Goal: Information Seeking & Learning: Learn about a topic

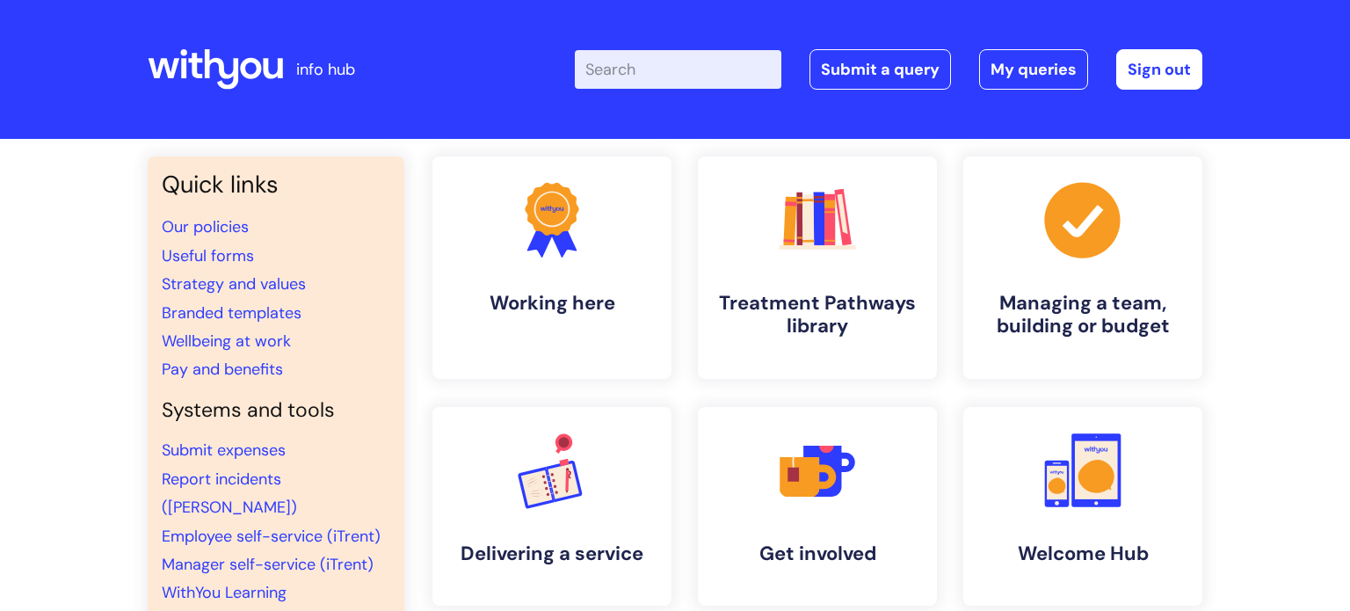
click at [606, 75] on input "Enter your search term here..." at bounding box center [678, 69] width 207 height 39
click at [805, 247] on rect at bounding box center [817, 247] width 77 height 4
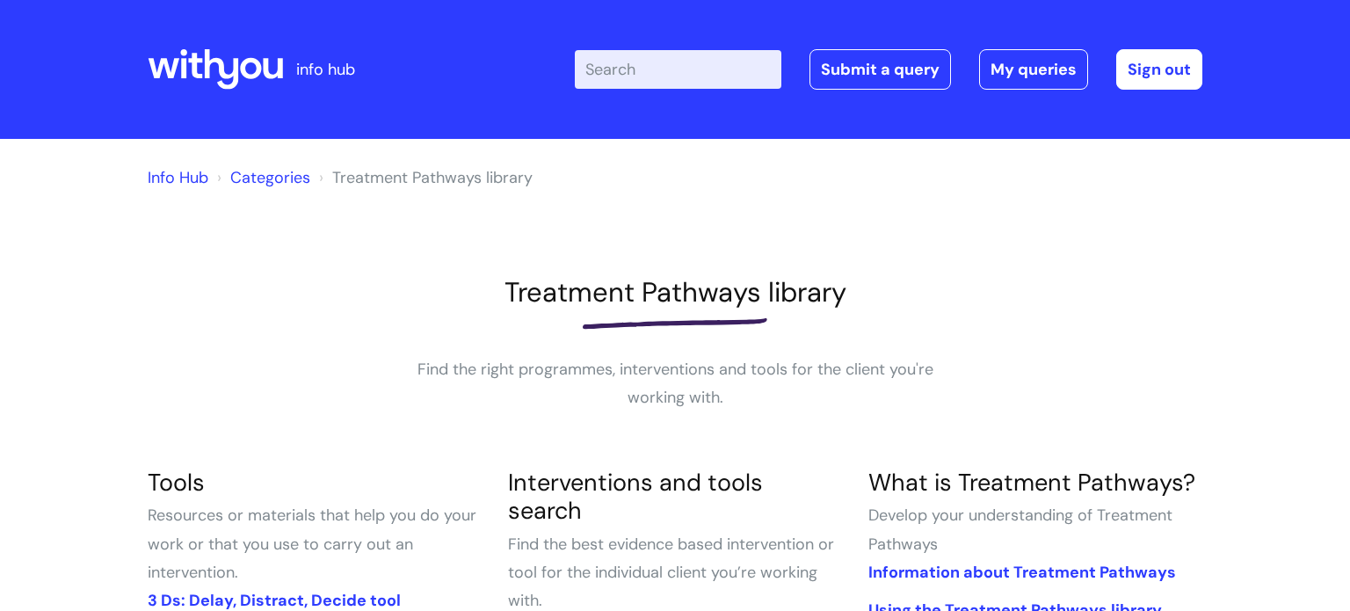
click at [592, 56] on input "Enter your search term here..." at bounding box center [678, 69] width 207 height 39
type input "triggers and risk"
click button "Search" at bounding box center [0, 0] width 0 height 0
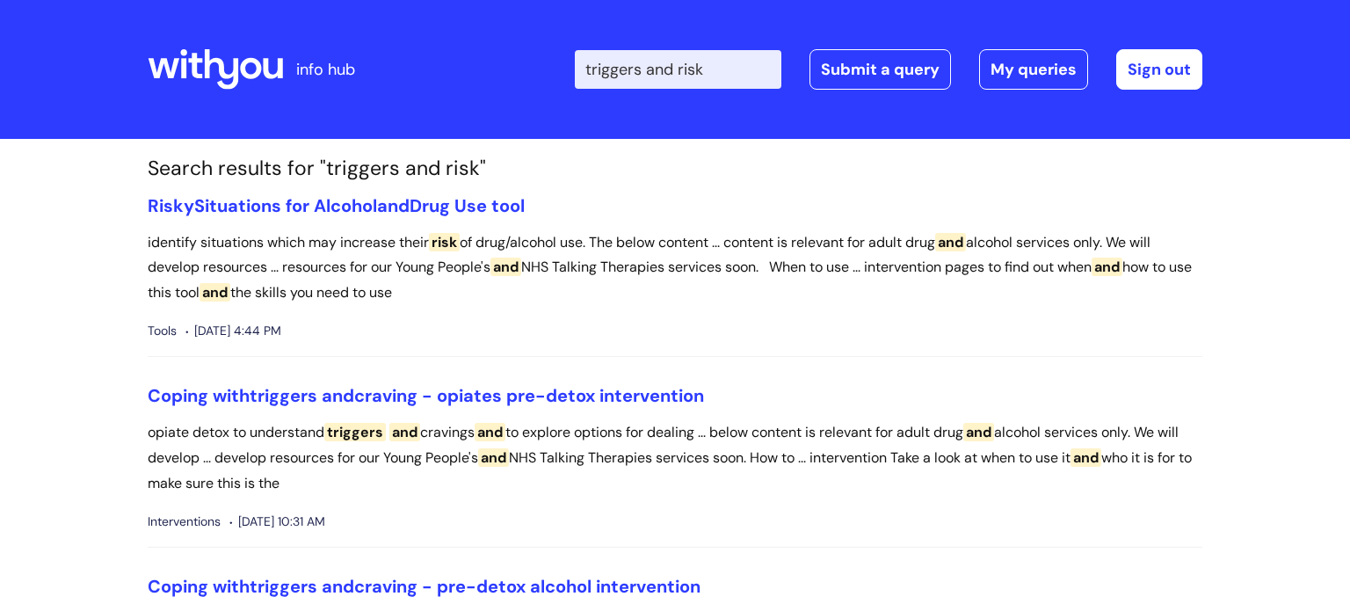
click at [718, 71] on input "triggers and risk" at bounding box center [678, 69] width 207 height 39
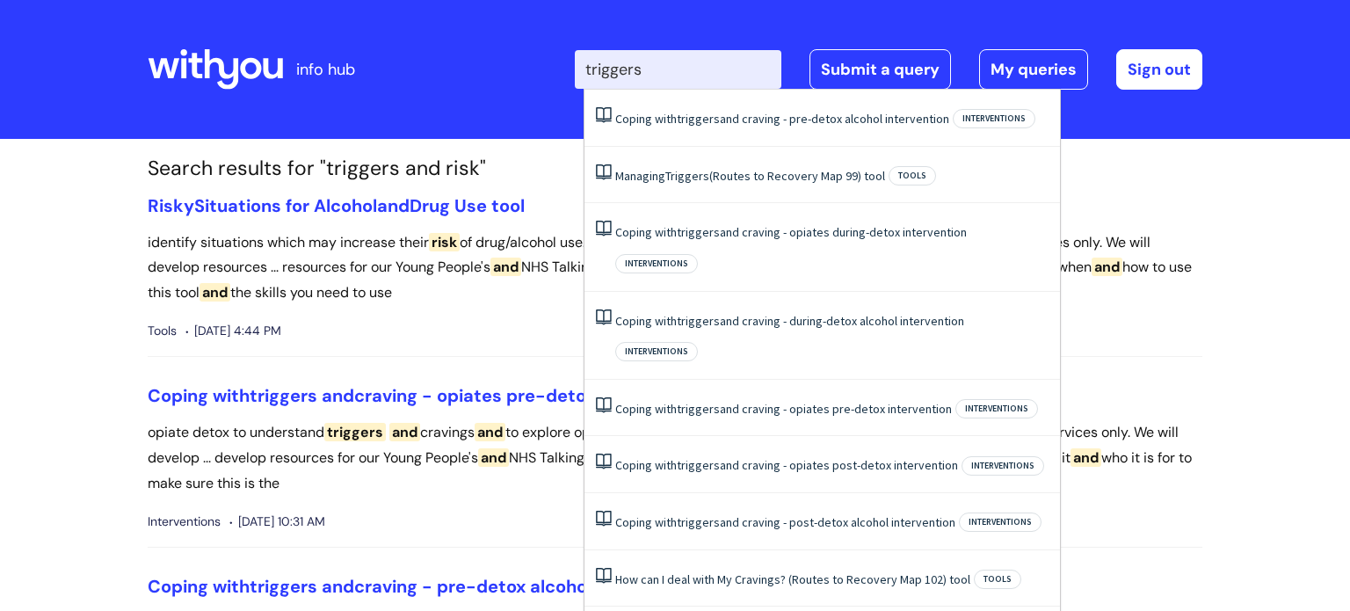
type input "triggers"
click button "Search" at bounding box center [0, 0] width 0 height 0
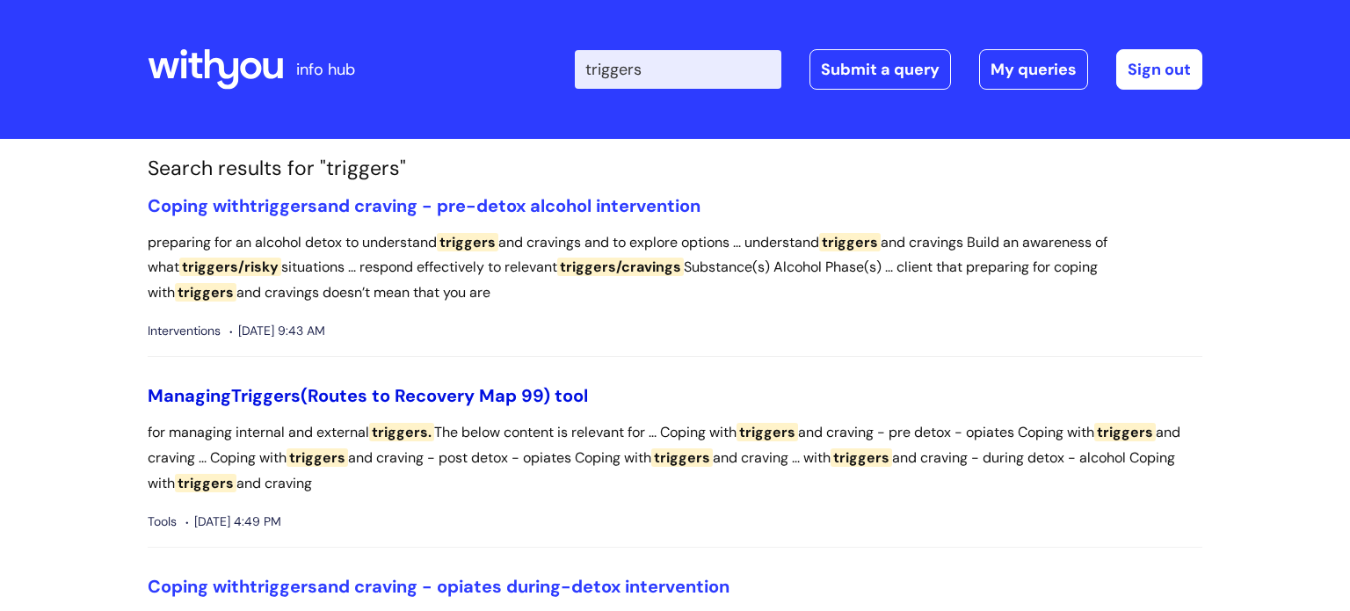
click at [280, 394] on span "Triggers" at bounding box center [265, 395] width 69 height 23
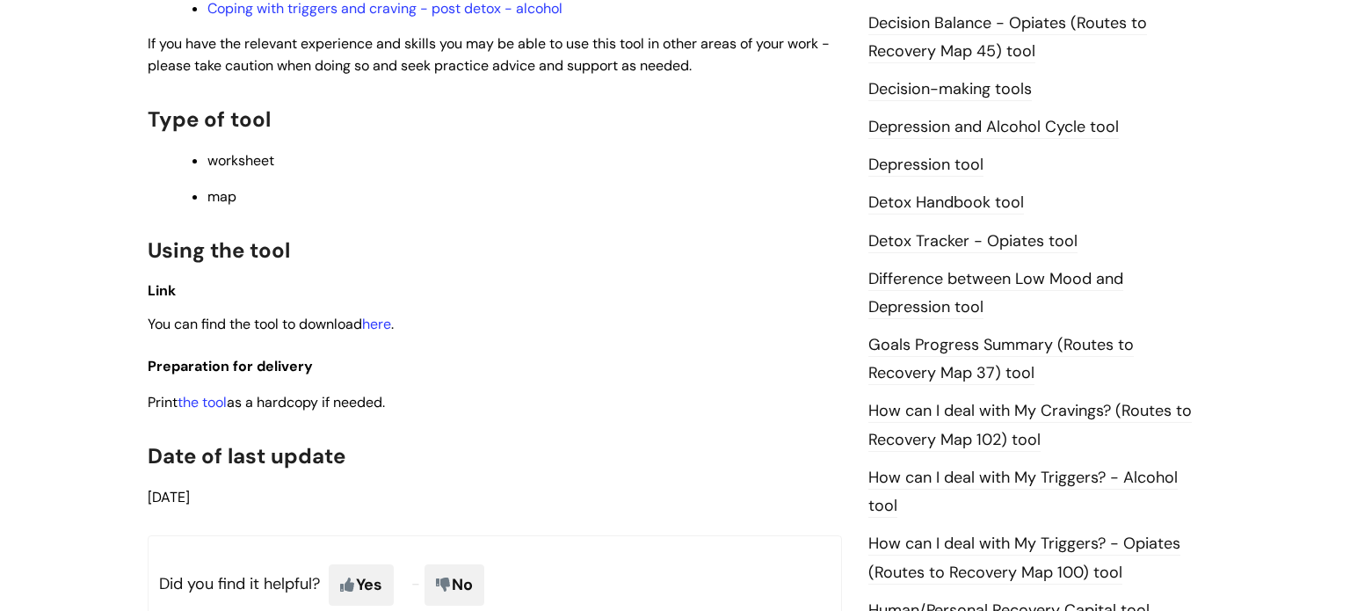
scroll to position [939, 0]
click at [200, 412] on link "the tool" at bounding box center [202, 403] width 49 height 18
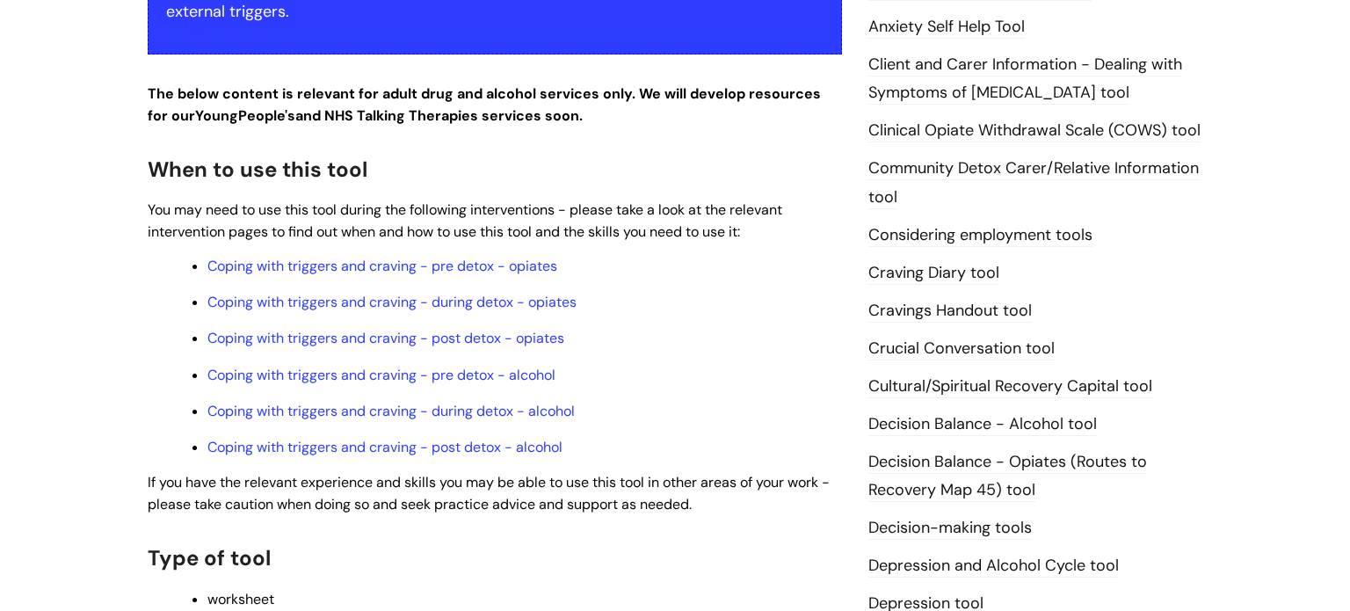
scroll to position [503, 0]
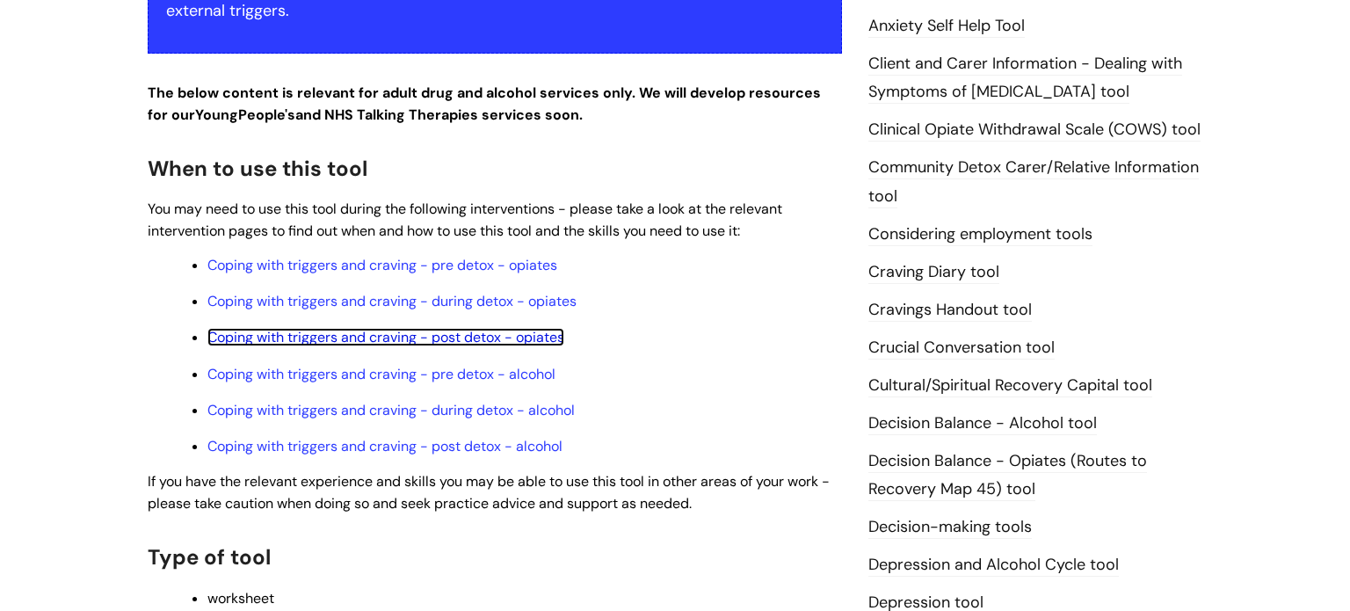
click at [376, 345] on link "Coping with triggers and craving - post detox - opiates" at bounding box center [385, 337] width 357 height 18
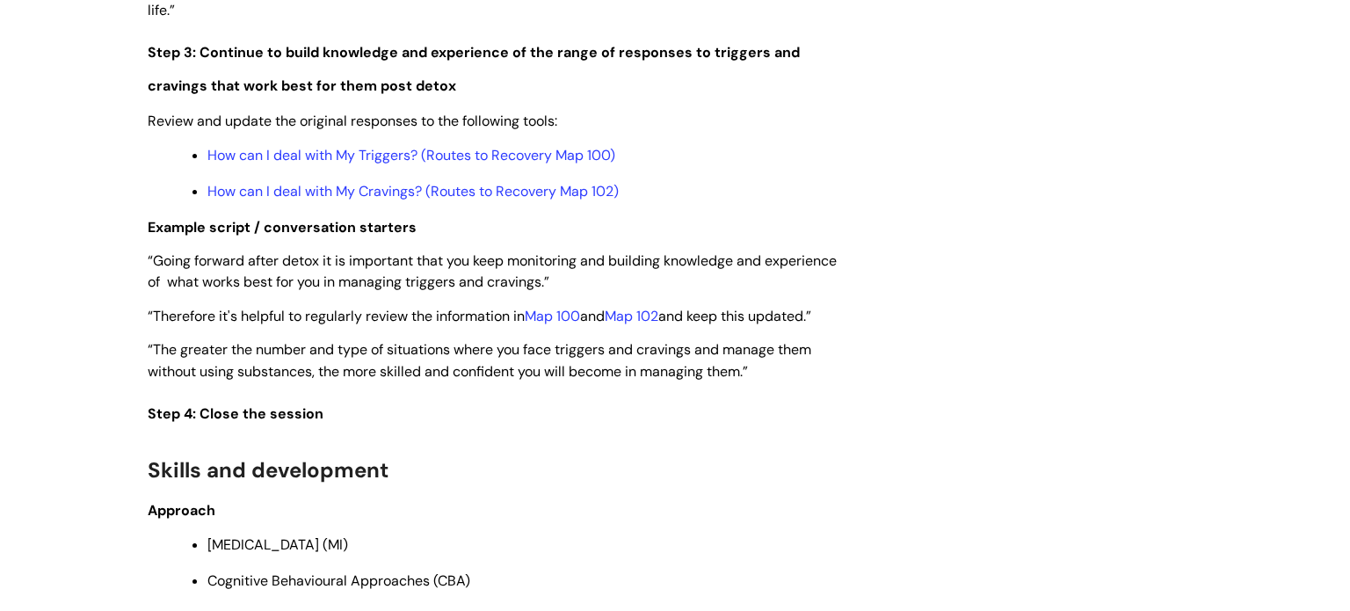
scroll to position [2891, 0]
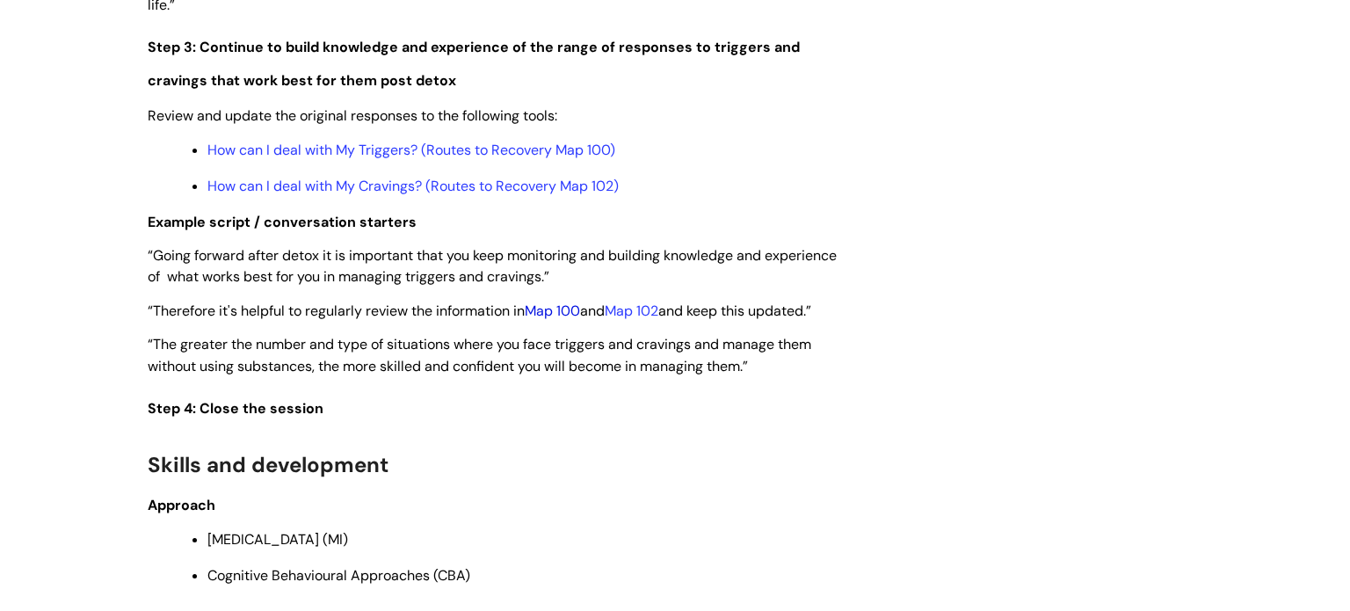
click at [555, 320] on link "Map 100" at bounding box center [552, 310] width 55 height 18
click at [581, 195] on link "How can I deal with My Cravings? (Routes to Recovery Map 102)" at bounding box center [412, 186] width 411 height 18
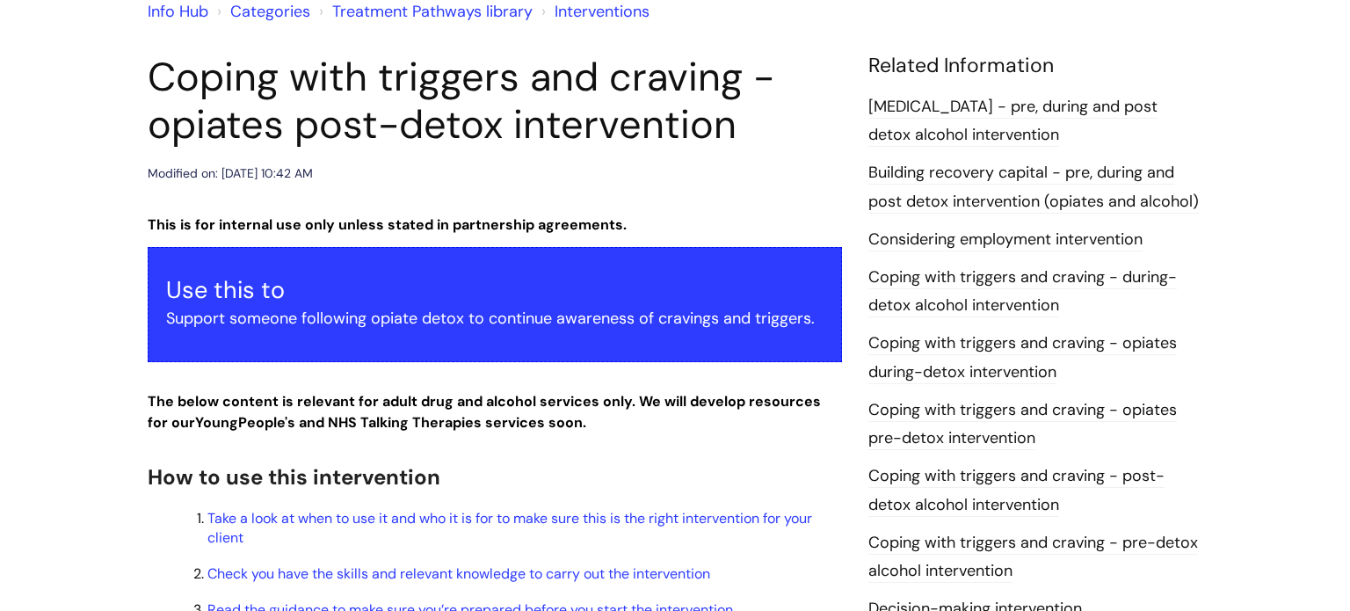
scroll to position [0, 0]
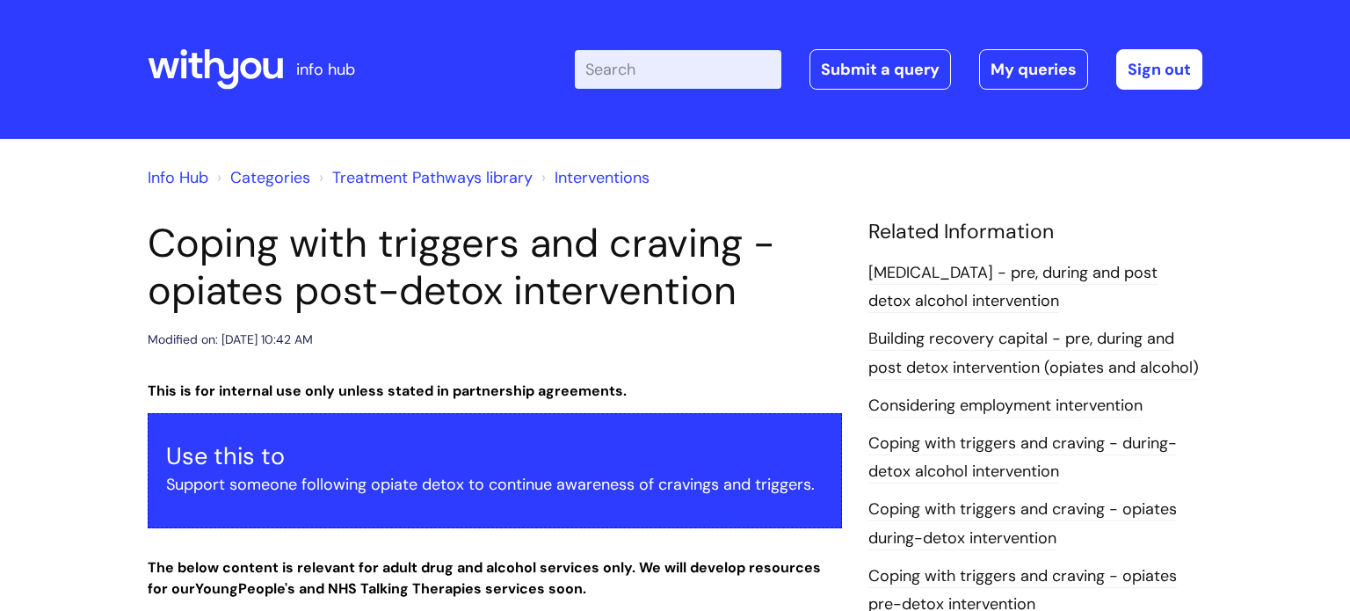
click at [628, 70] on input "Enter your search term here..." at bounding box center [678, 69] width 207 height 39
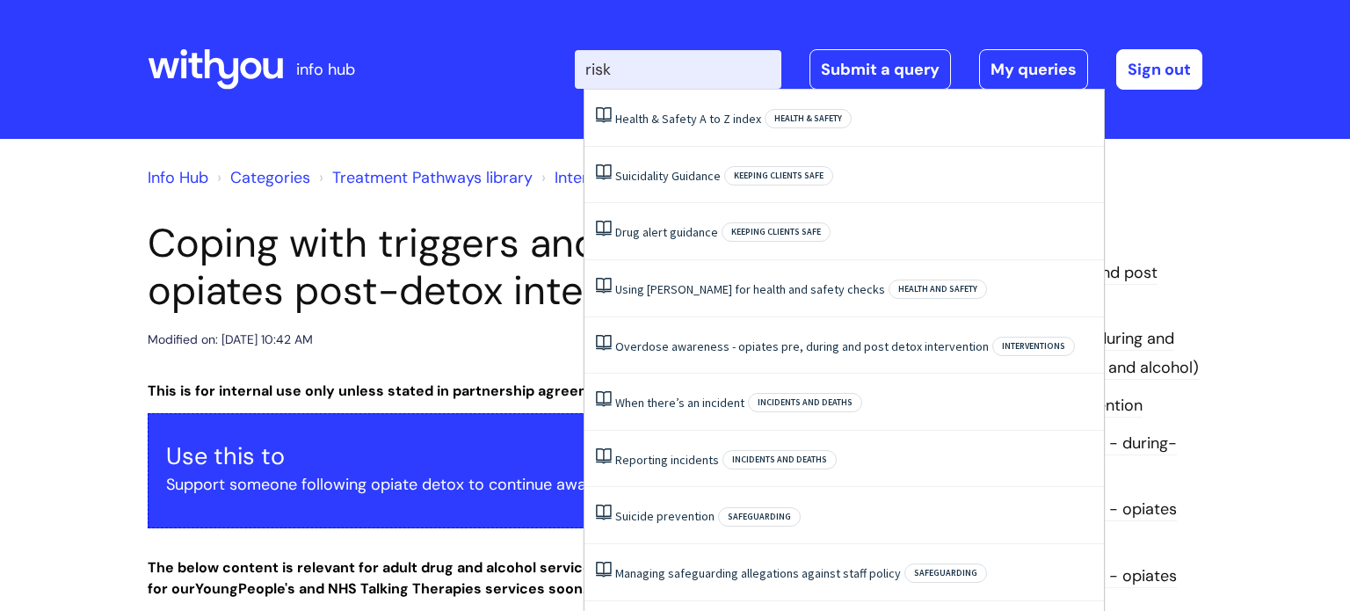
type input "risky"
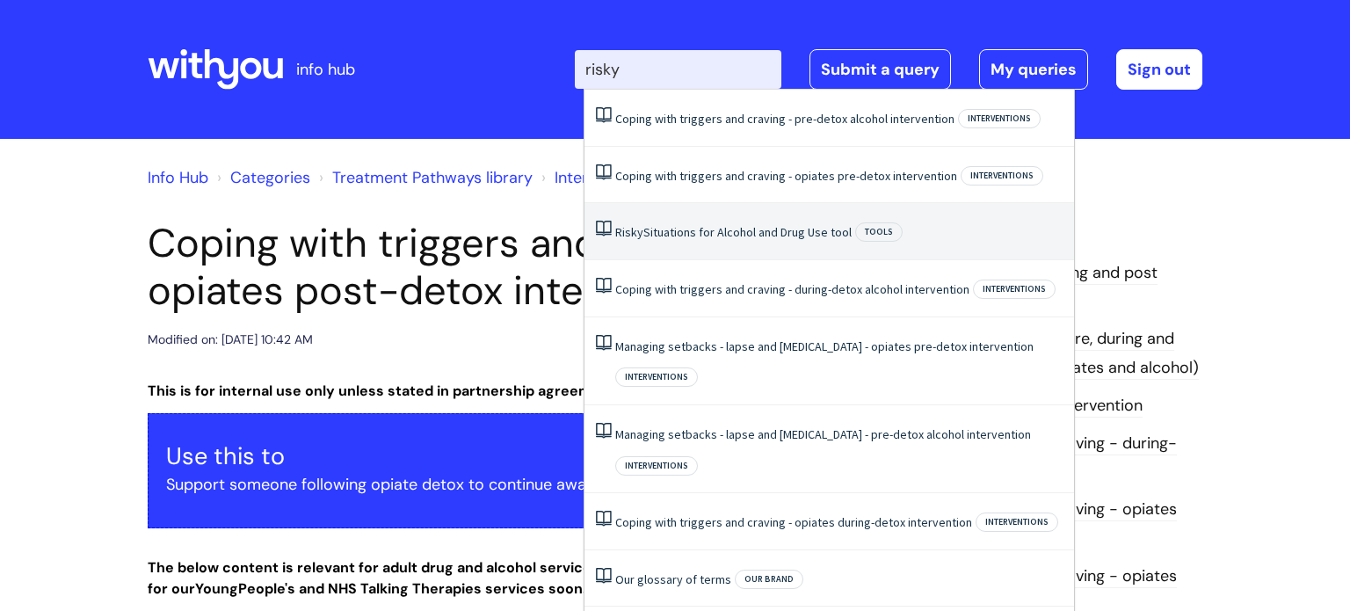
click at [692, 236] on link "Risky Situations for Alcohol and Drug Use tool" at bounding box center [733, 232] width 236 height 16
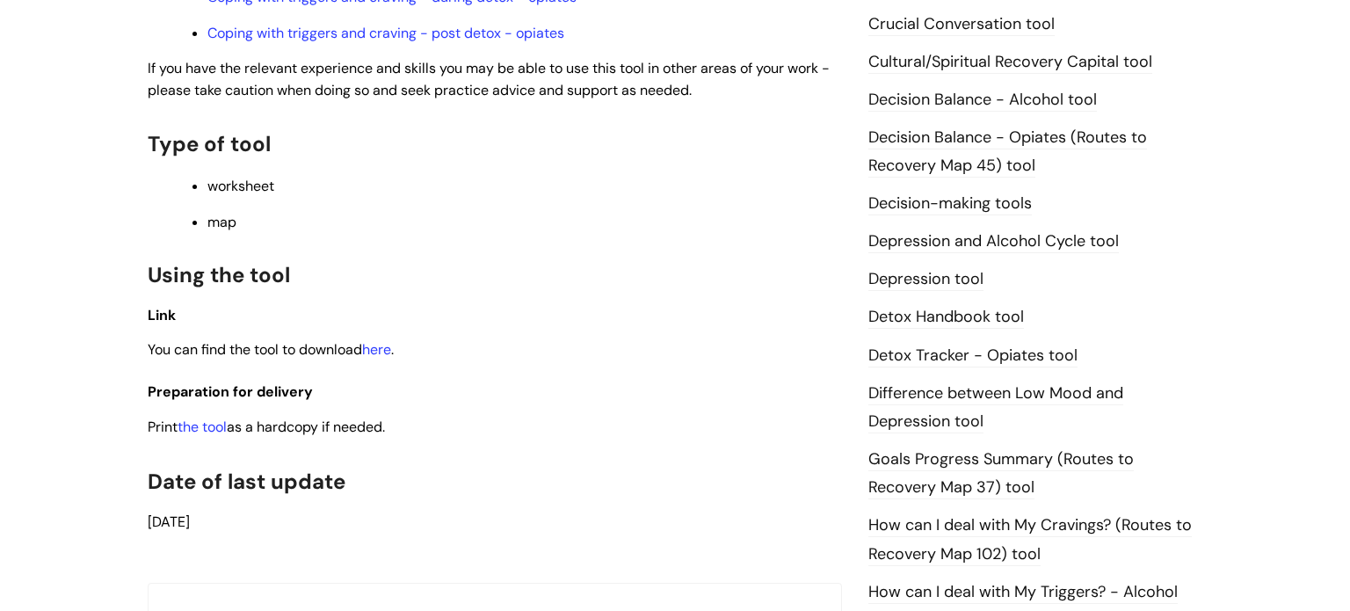
scroll to position [830, 0]
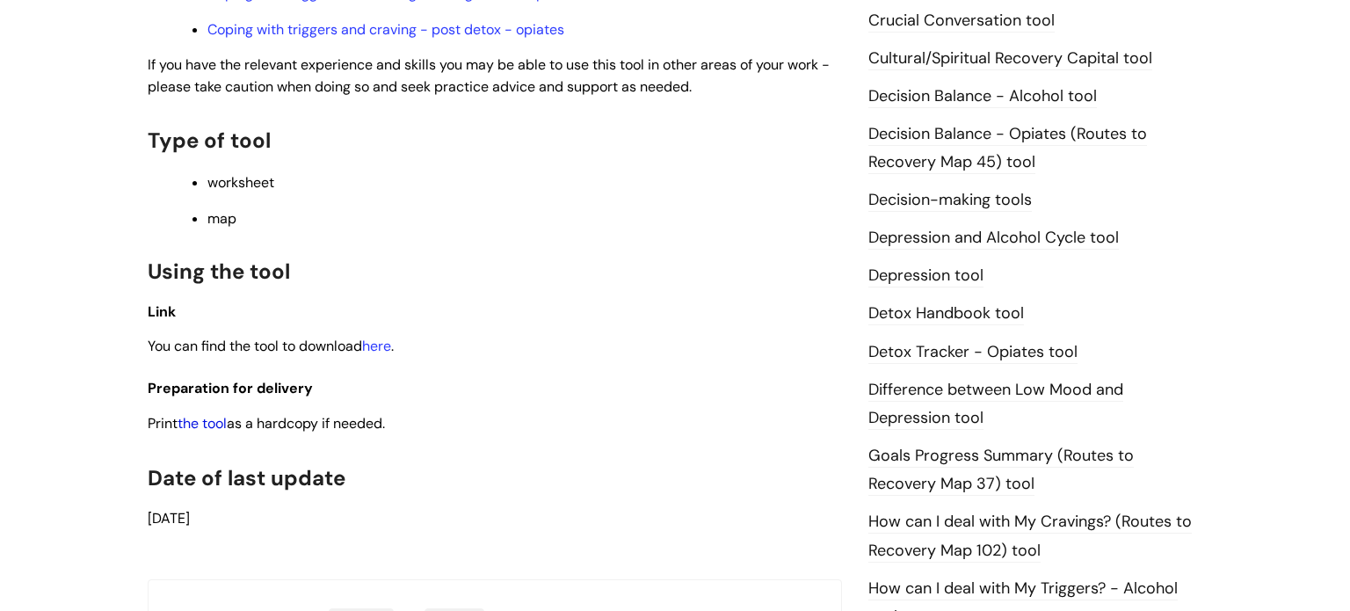
click at [221, 429] on link "the tool" at bounding box center [202, 423] width 49 height 18
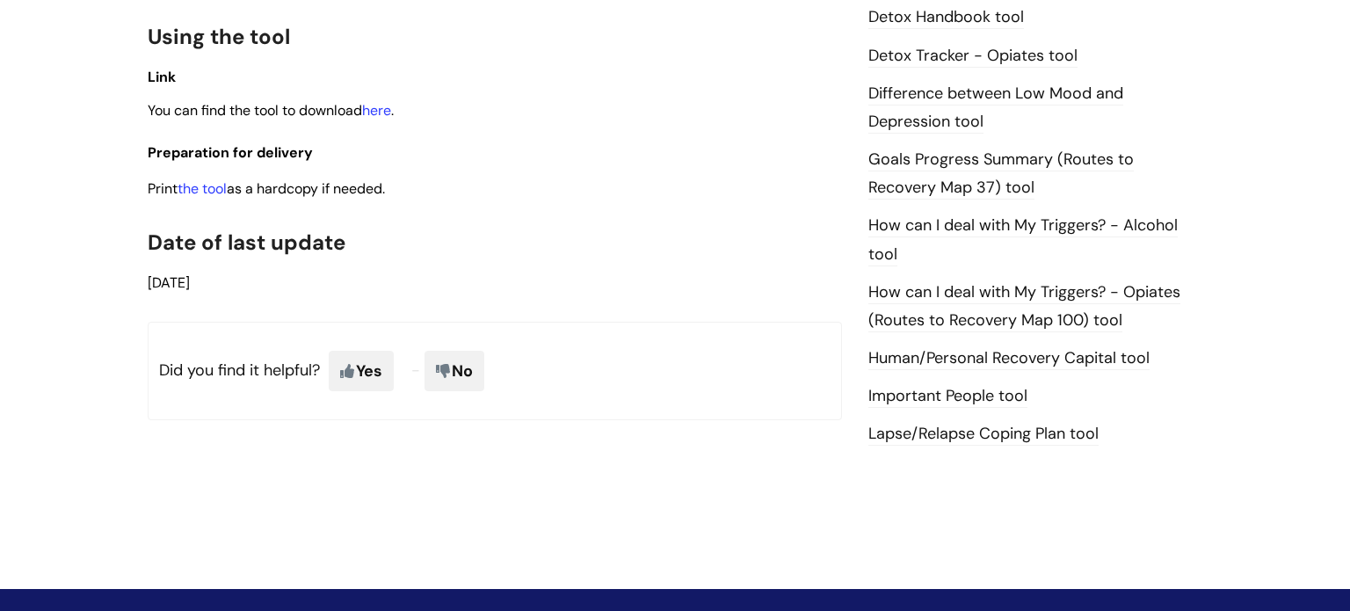
scroll to position [1118, 0]
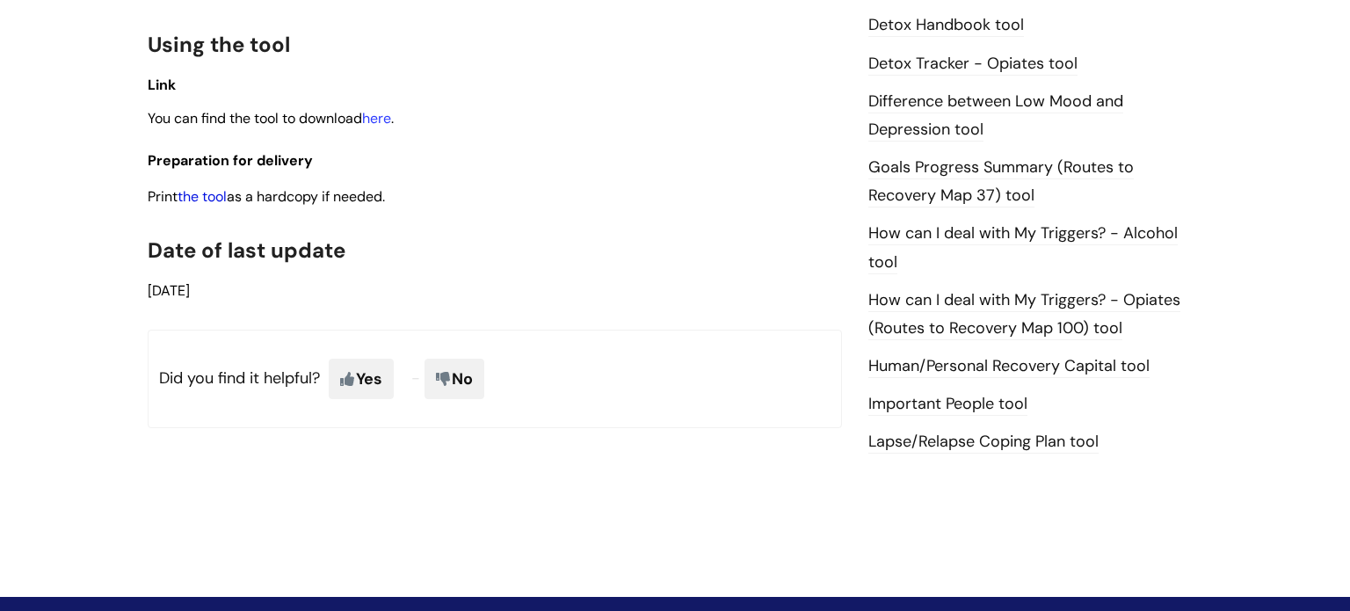
click at [202, 206] on link "the tool" at bounding box center [202, 196] width 49 height 18
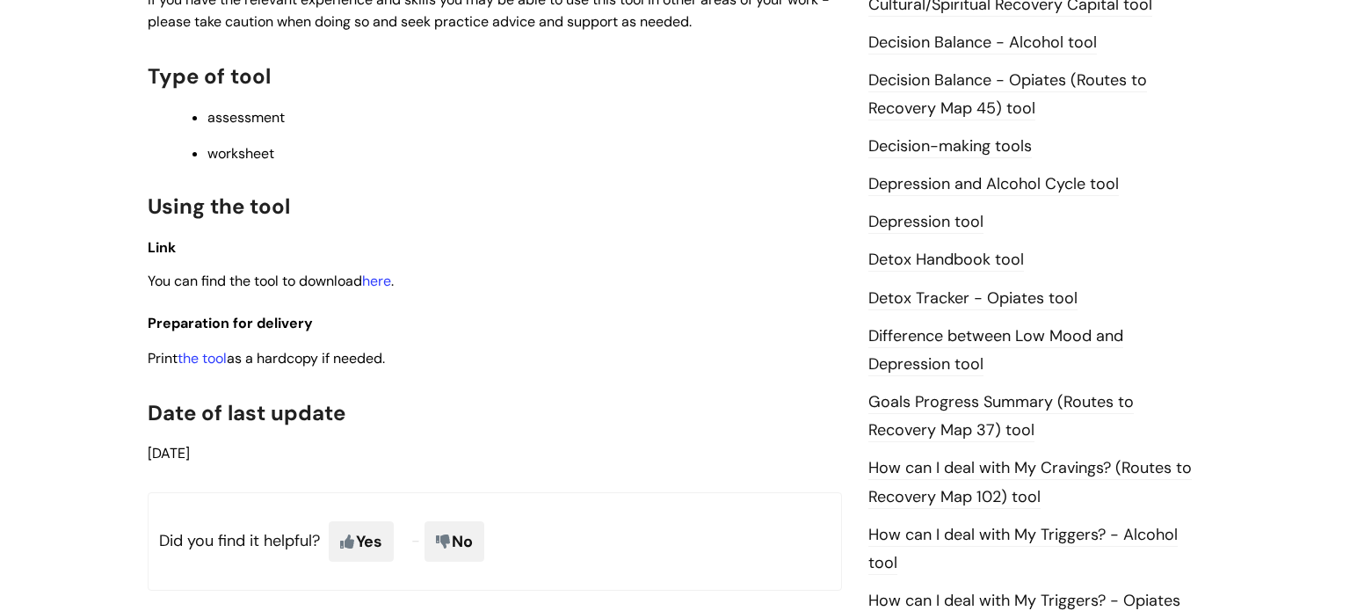
scroll to position [884, 0]
click at [205, 364] on link "the tool" at bounding box center [202, 357] width 49 height 18
